Goal: Find specific page/section: Find specific page/section

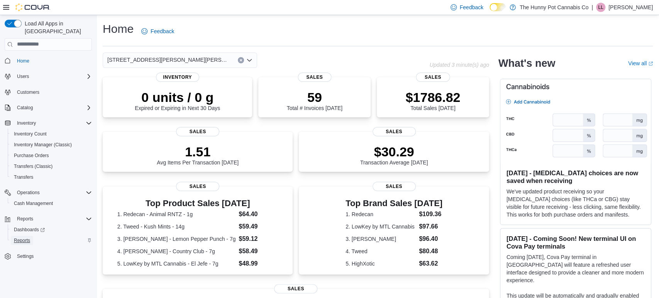
click at [20, 236] on span "Reports" at bounding box center [22, 240] width 16 height 9
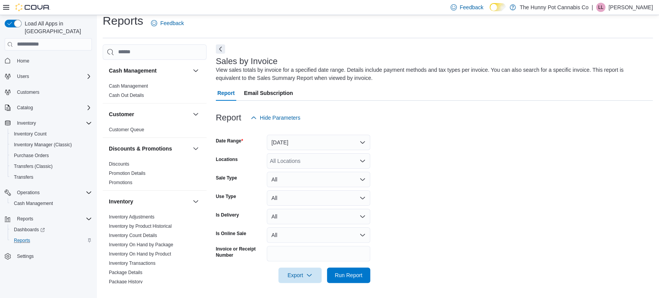
click at [422, 105] on div at bounding box center [434, 105] width 437 height 9
